Goal: Transaction & Acquisition: Purchase product/service

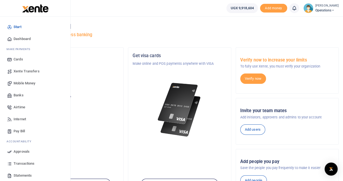
click at [22, 163] on span "Transactions" at bounding box center [24, 162] width 21 height 5
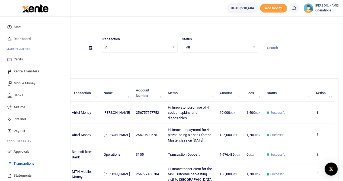
click at [21, 79] on link "Mobile Money" at bounding box center [35, 83] width 62 height 12
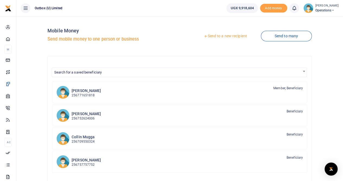
click at [330, 95] on div "Mobile Money Send mobile money to one person or business Send to a new recipien…" at bounding box center [179, 143] width 323 height 244
click at [226, 36] on link "Send to a new recipient" at bounding box center [225, 36] width 71 height 10
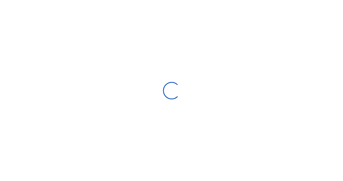
select select "Loading bundles"
select select
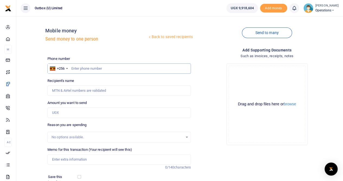
click at [83, 69] on input "text" at bounding box center [120, 68] width 144 height 10
type input "772485605"
type input "Jennifer Magombe Wanyama"
click at [60, 113] on input "Amount you want to send" at bounding box center [120, 112] width 144 height 10
type input "2,115,000"
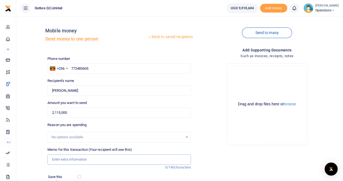
click at [62, 159] on input "Memo for this transaction (Your recipient will see this)" at bounding box center [120, 159] width 144 height 10
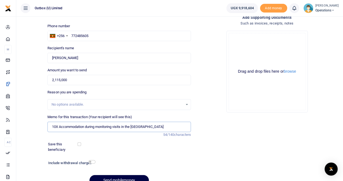
scroll to position [59, 0]
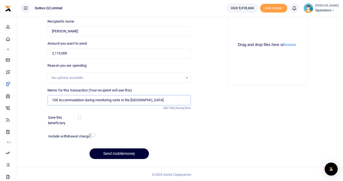
type input "10X Accommodation during monitoring visits in the East"
click at [118, 154] on button "Send mobilemoney" at bounding box center [119, 153] width 59 height 11
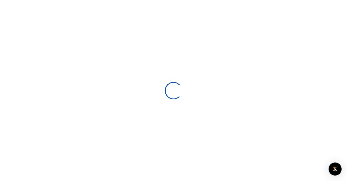
select select
